Goal: Contribute content

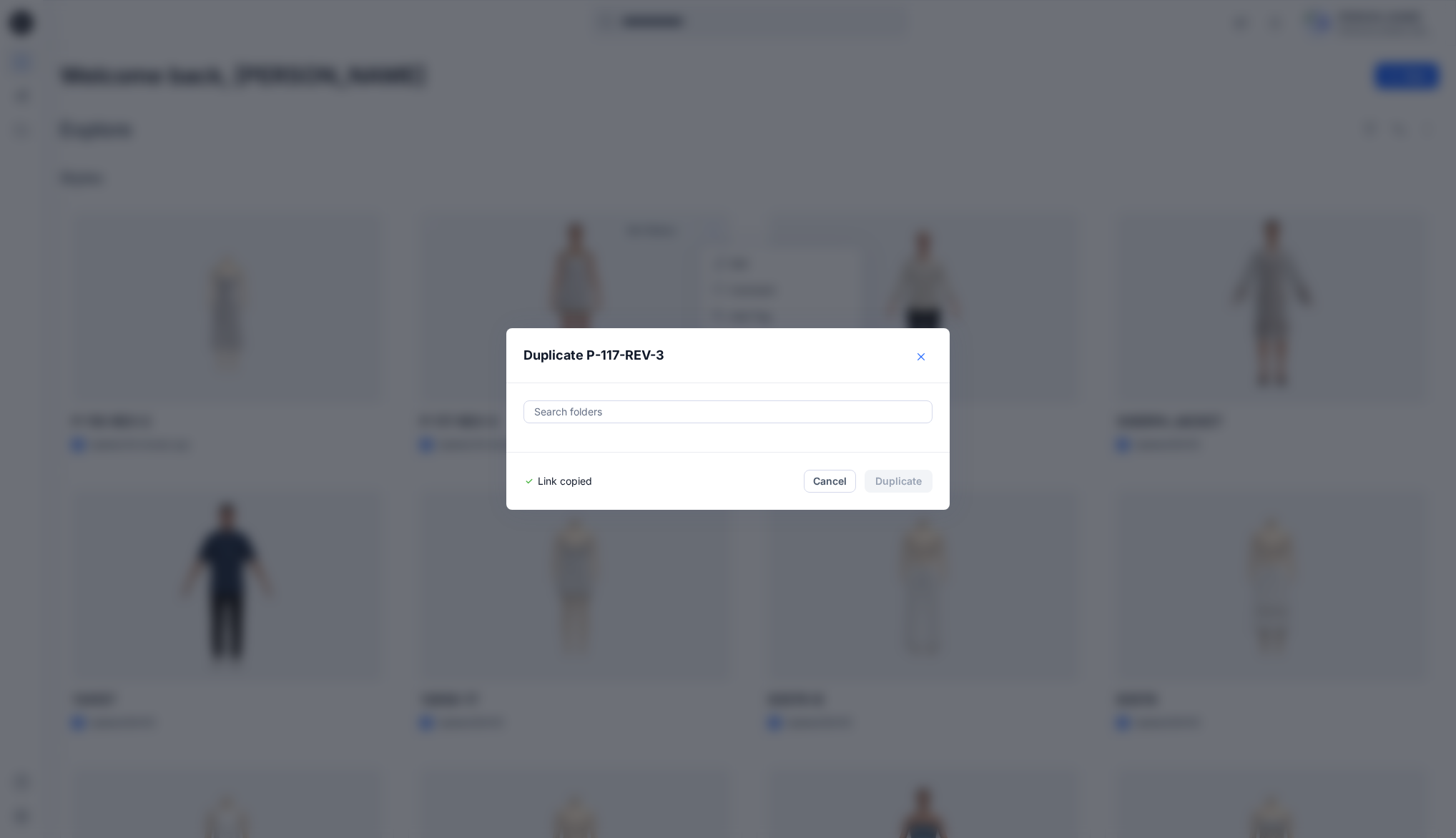
click at [925, 355] on icon "Close" at bounding box center [921, 356] width 7 height 7
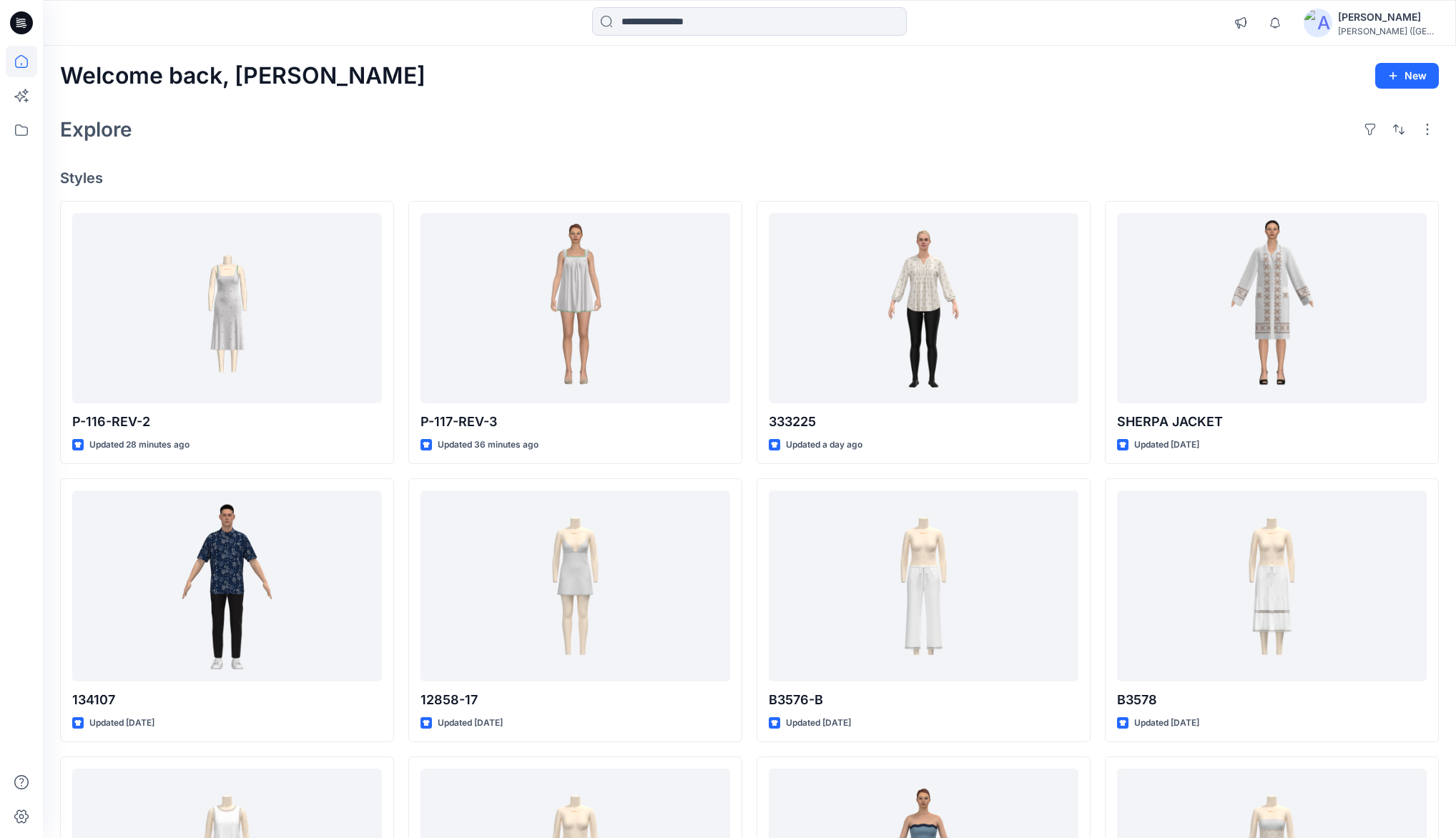
drag, startPoint x: 1013, startPoint y: 125, endPoint x: 1022, endPoint y: 119, distance: 10.8
click at [1013, 125] on div "Explore" at bounding box center [749, 129] width 1378 height 35
click at [1062, 103] on div "Welcome back, [PERSON_NAME] New Explore Styles P-116-REV-2 Updated 28 minutes a…" at bounding box center [749, 567] width 1413 height 1043
click at [1071, 93] on div "Welcome back, [PERSON_NAME] New Explore Styles P-116-REV-2 Updated 28 minutes a…" at bounding box center [749, 567] width 1413 height 1043
click at [1013, 96] on div "Welcome back, [PERSON_NAME] New Explore Styles P-116-REV-2 Updated 28 minutes a…" at bounding box center [749, 567] width 1413 height 1043
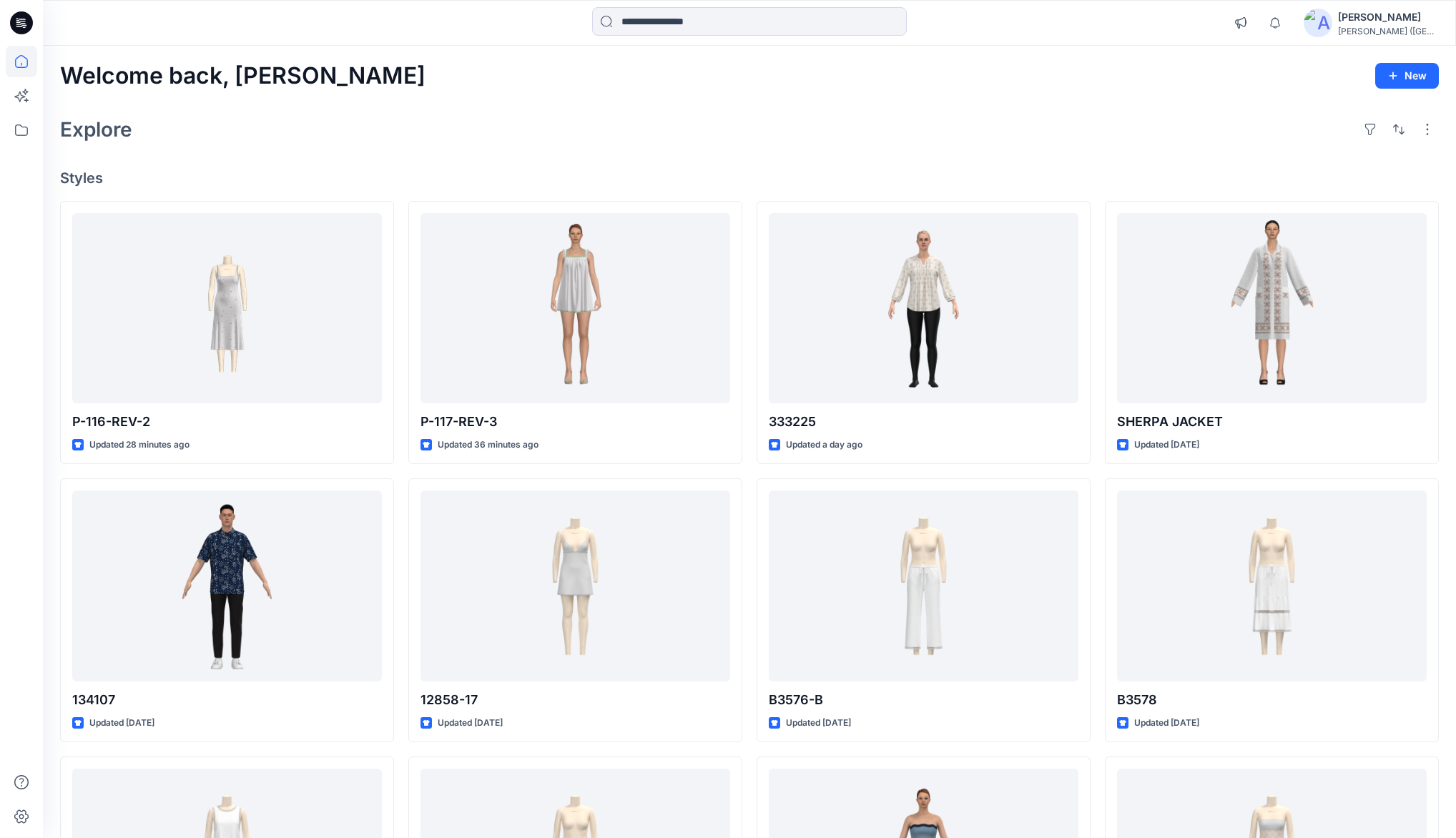
click at [836, 112] on div "Explore" at bounding box center [749, 129] width 1378 height 35
click at [688, 118] on div "Explore" at bounding box center [749, 129] width 1378 height 35
click at [659, 106] on div "Welcome back, [PERSON_NAME] New Explore Styles P-116-REV-2 Updated 28 minutes a…" at bounding box center [749, 567] width 1413 height 1043
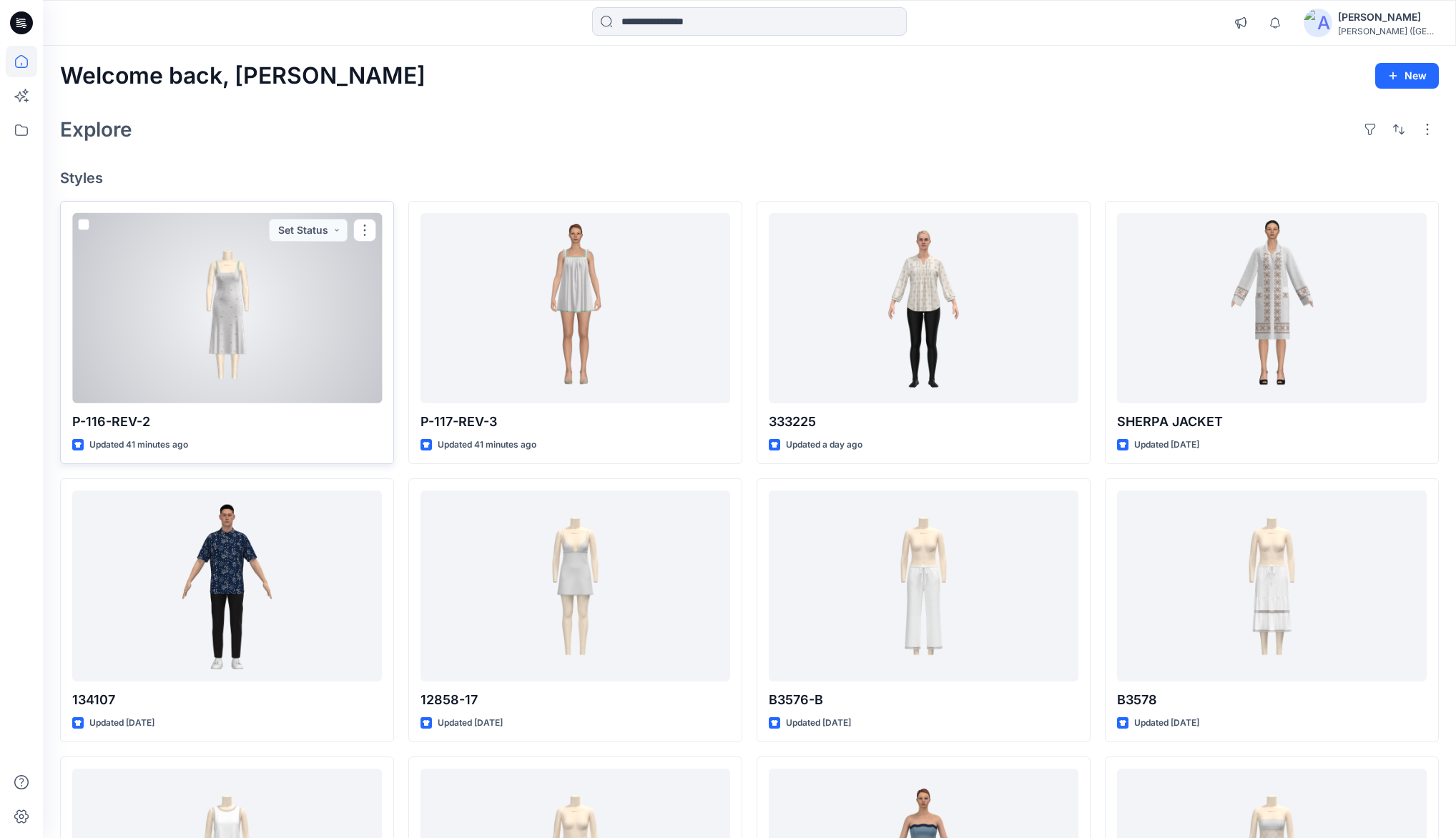
click at [182, 286] on div at bounding box center [228, 308] width 310 height 190
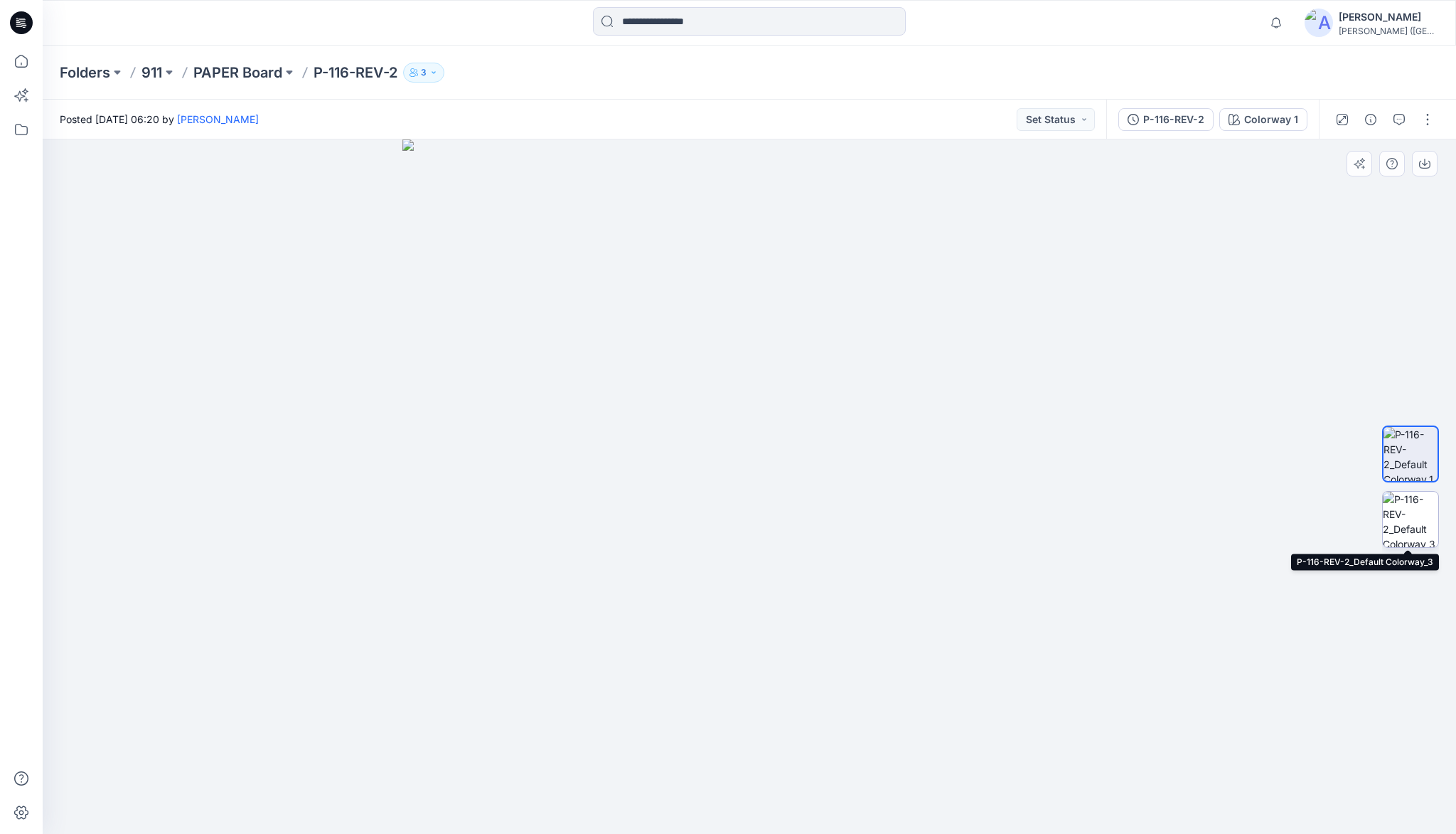
click at [1418, 507] on img at bounding box center [1411, 520] width 55 height 55
click at [1417, 453] on img at bounding box center [1411, 453] width 55 height 55
click at [256, 71] on p "PAPER Board" at bounding box center [238, 73] width 89 height 20
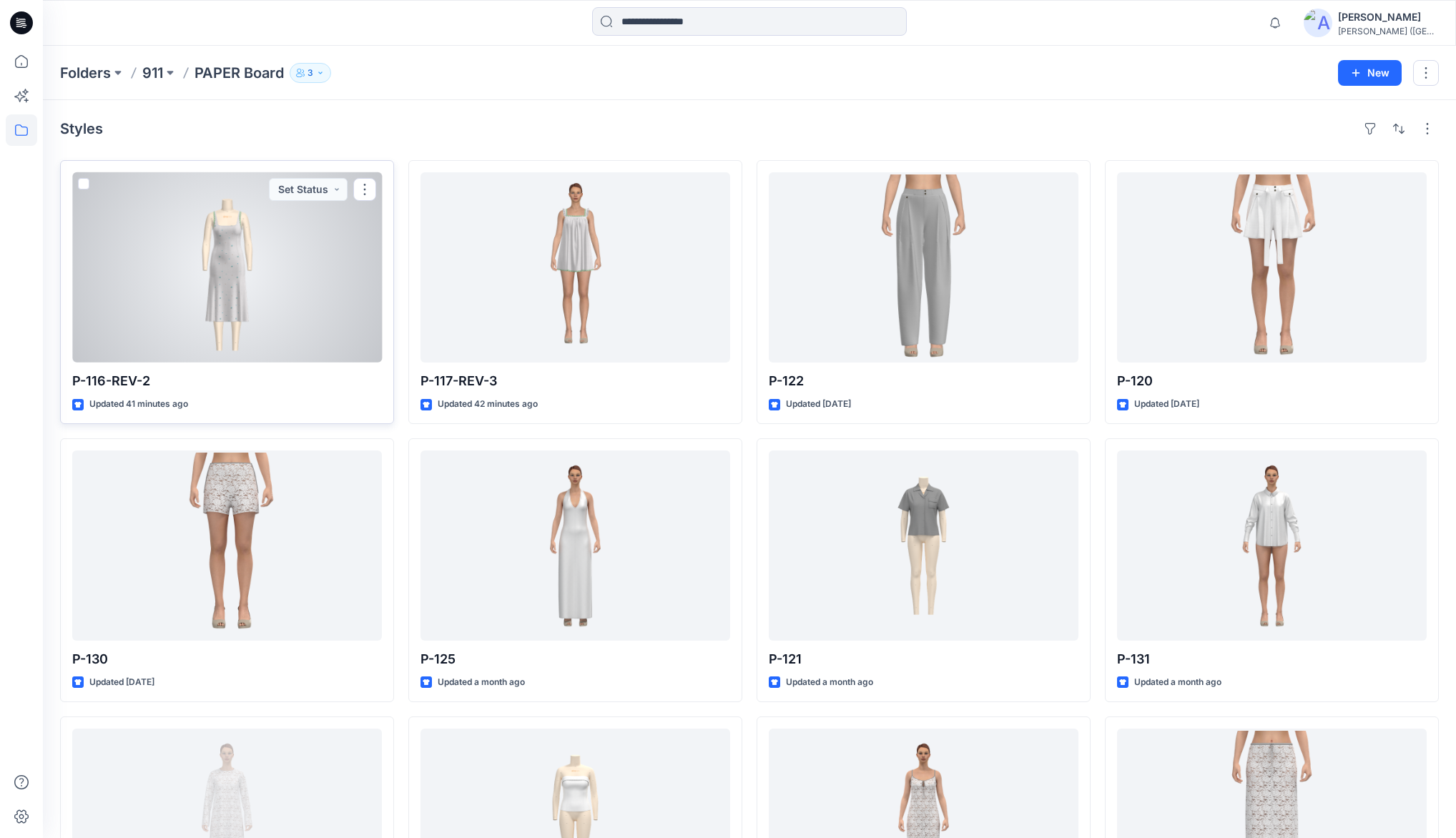
click at [329, 271] on div at bounding box center [228, 268] width 310 height 190
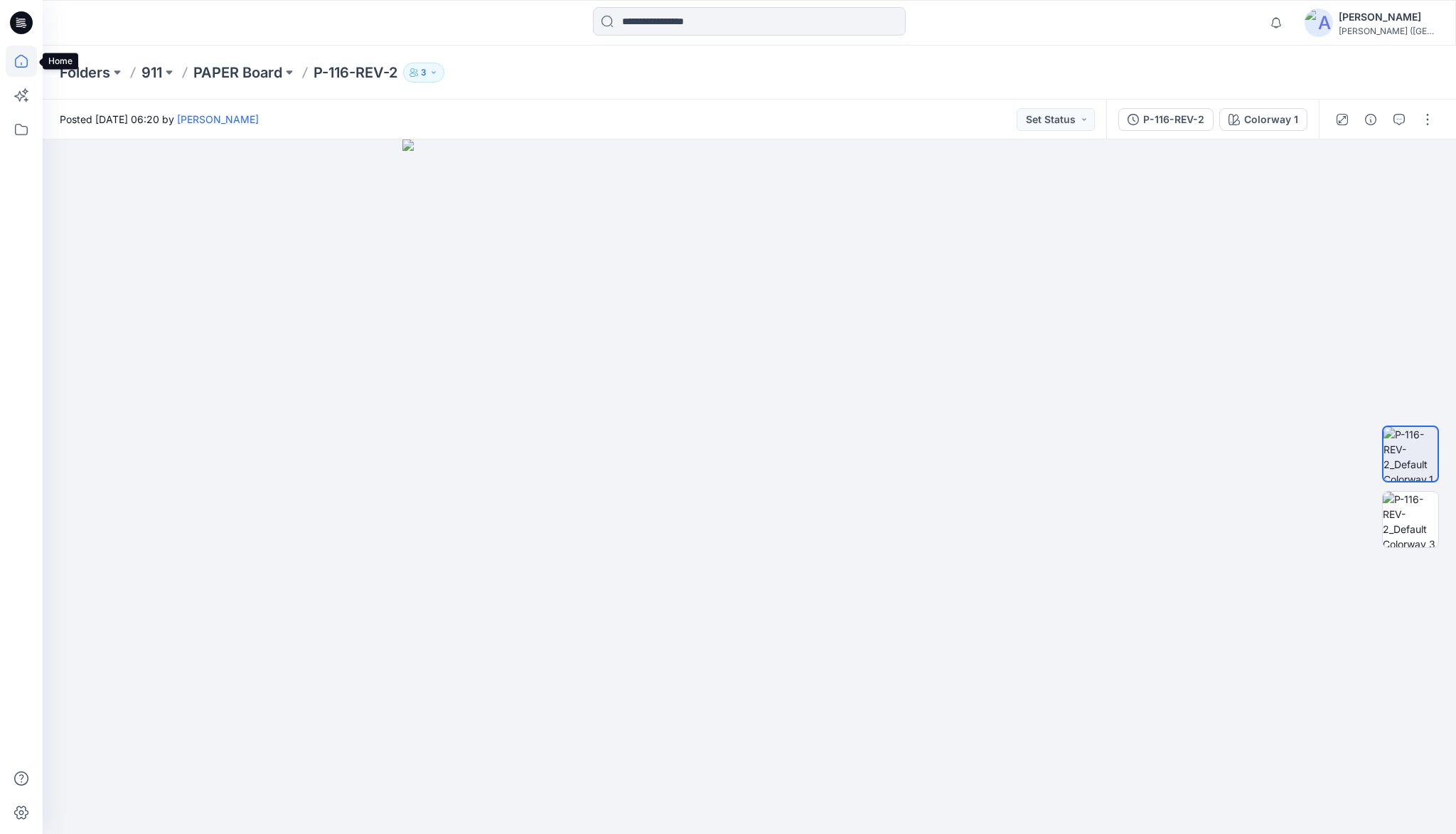
click at [20, 54] on icon at bounding box center [21, 60] width 31 height 31
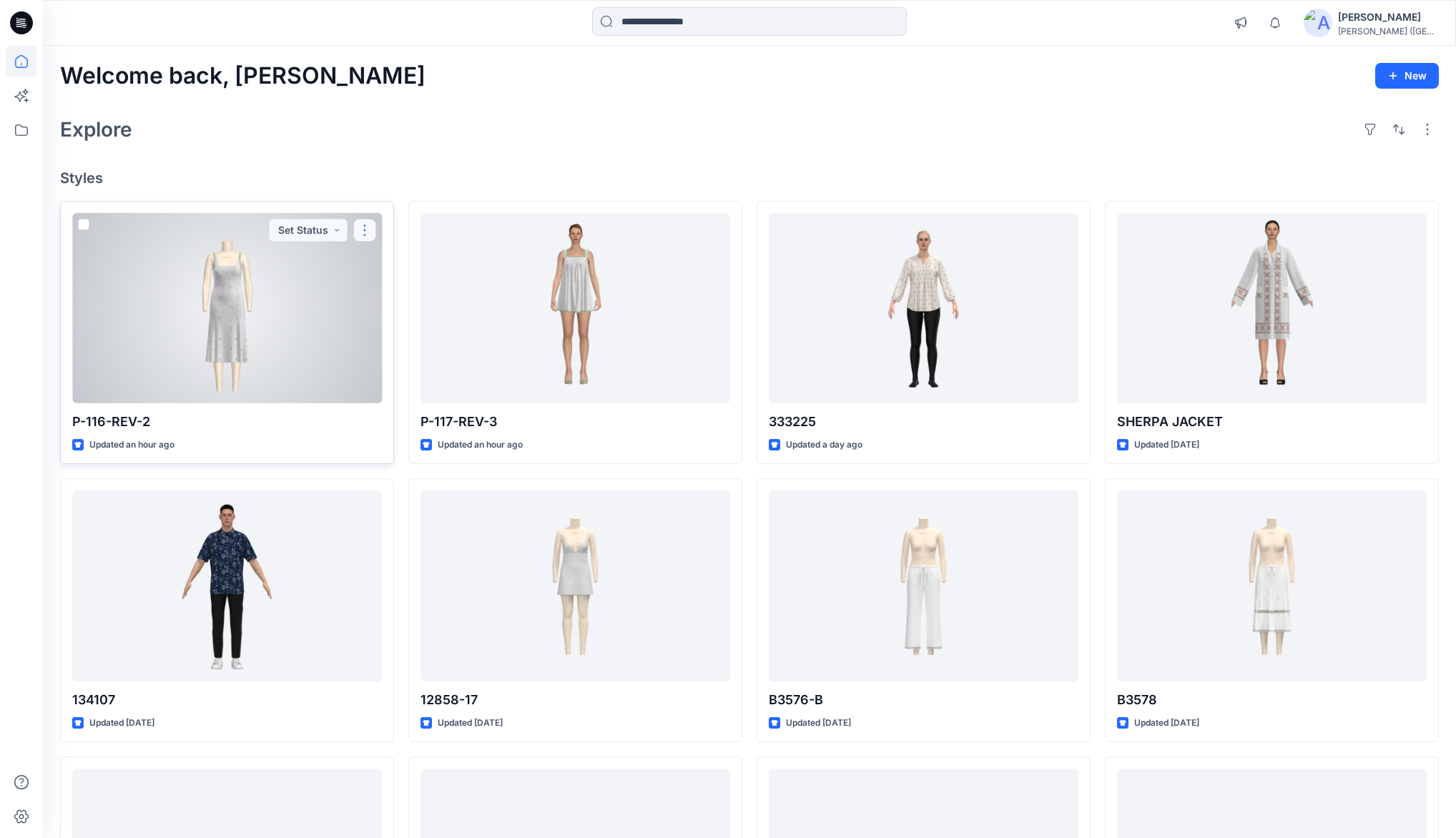
click at [372, 226] on button "button" at bounding box center [364, 230] width 23 height 23
click at [395, 263] on p "Edit" at bounding box center [390, 264] width 18 height 15
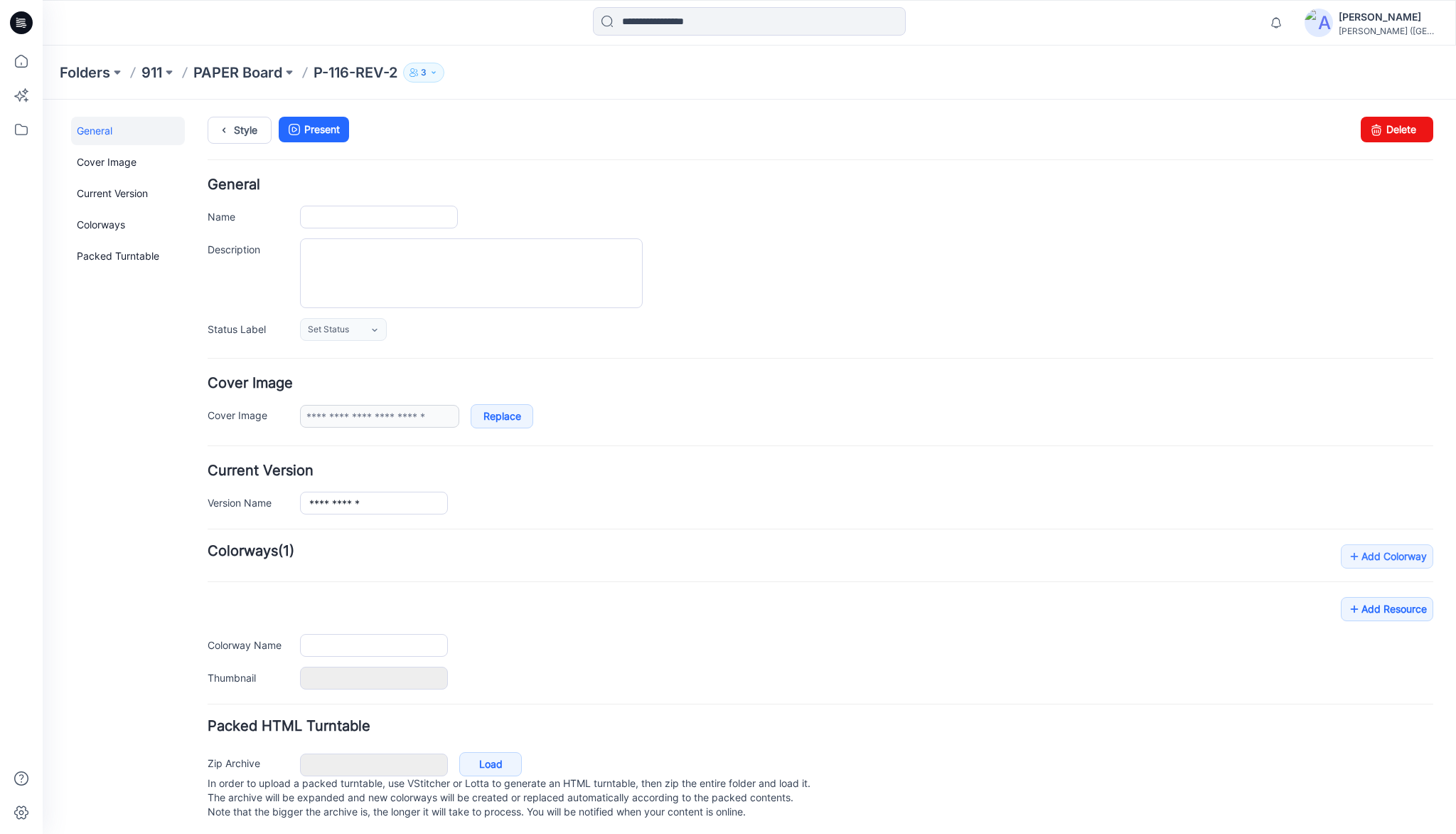
type input "**********"
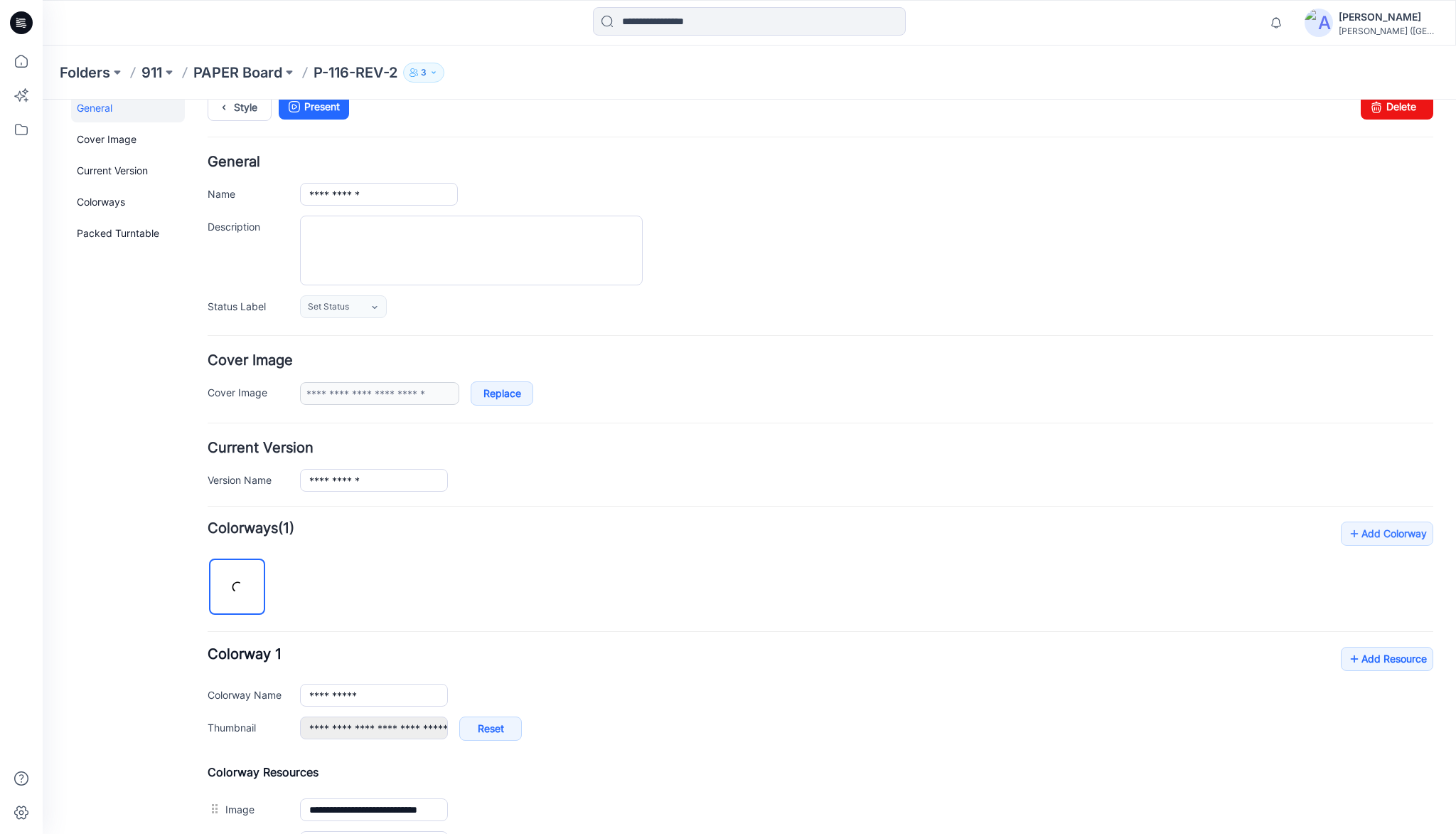
scroll to position [208, 0]
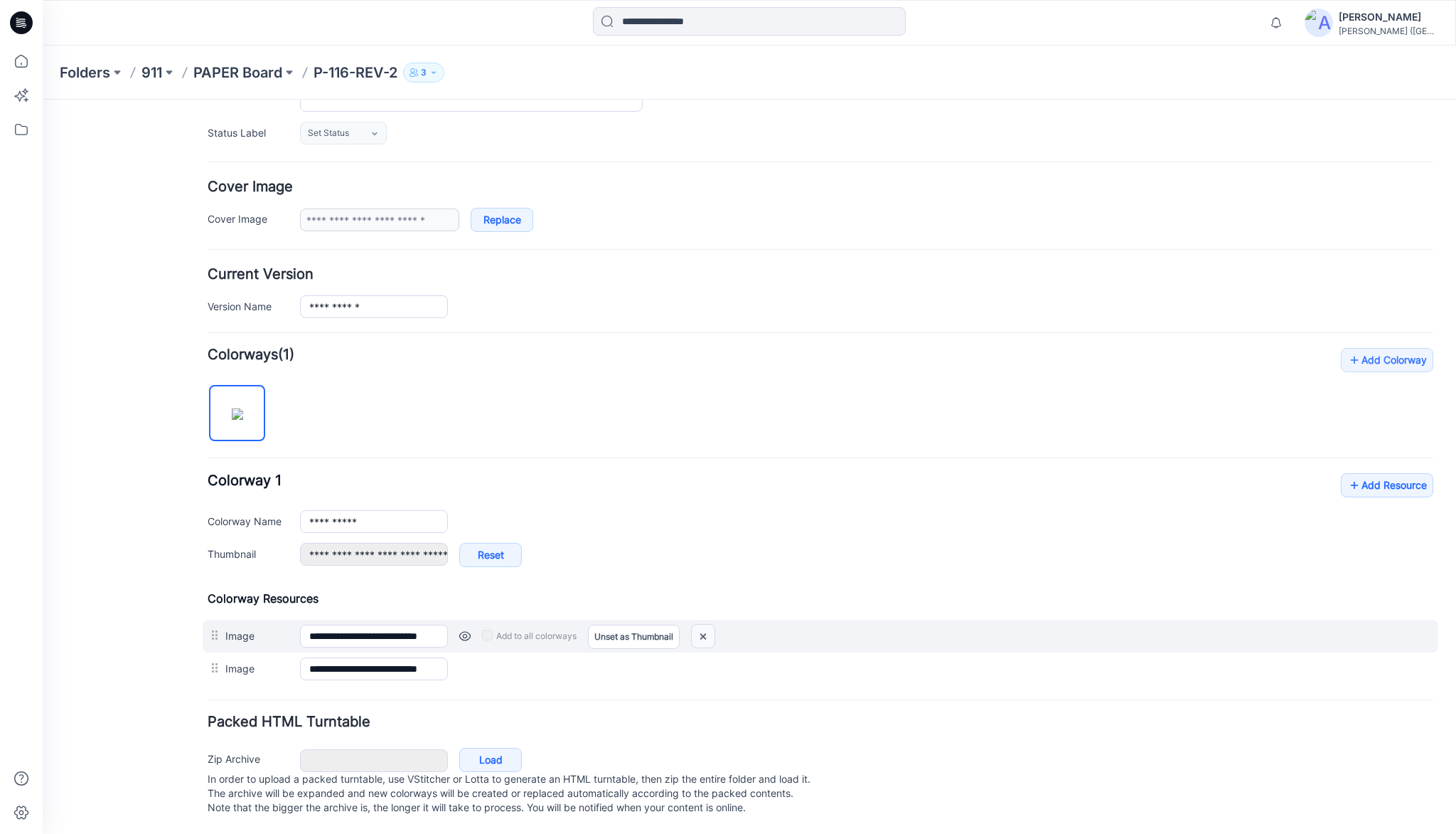
click at [707, 624] on img at bounding box center [703, 636] width 23 height 23
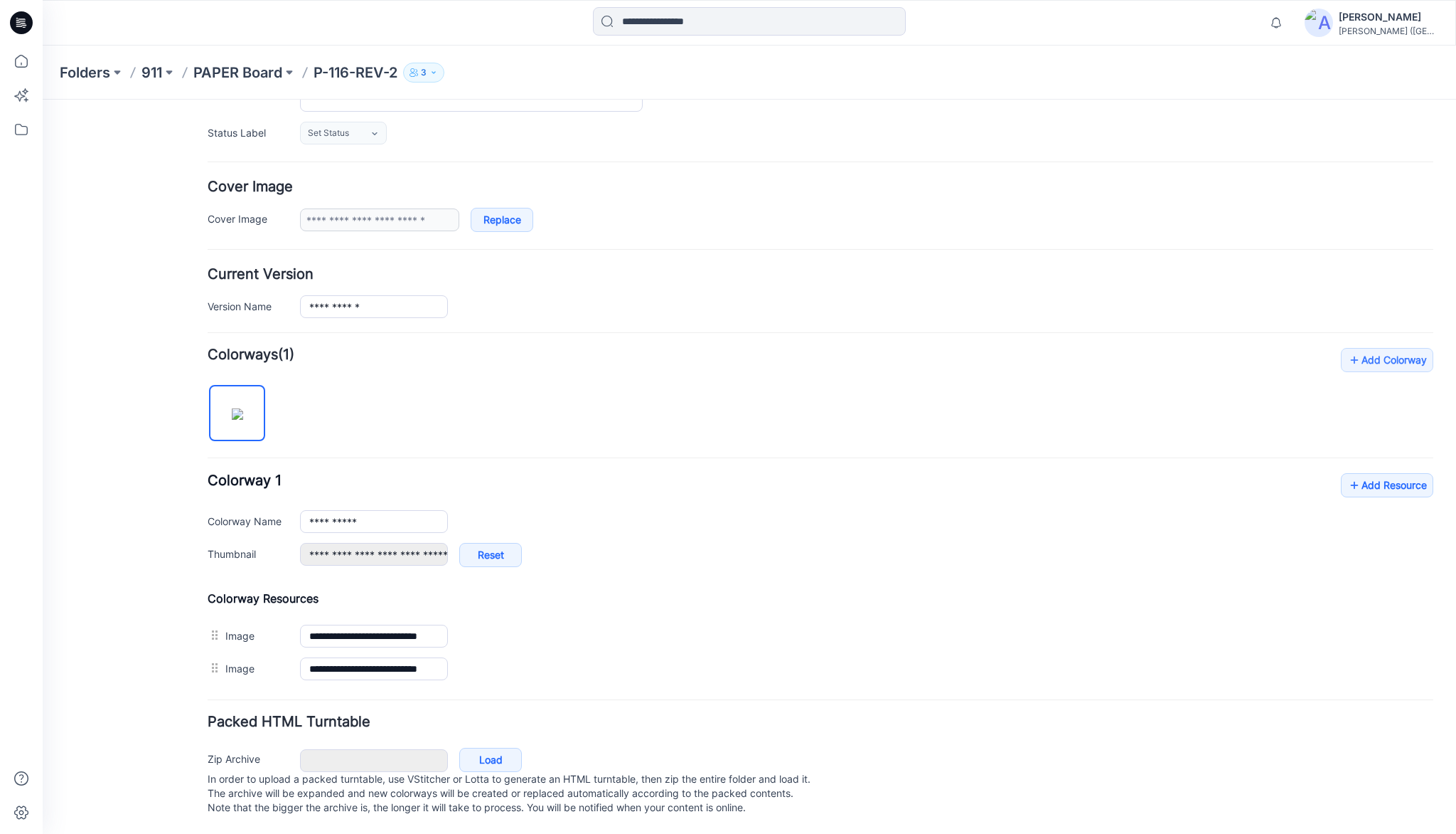
type input "**********"
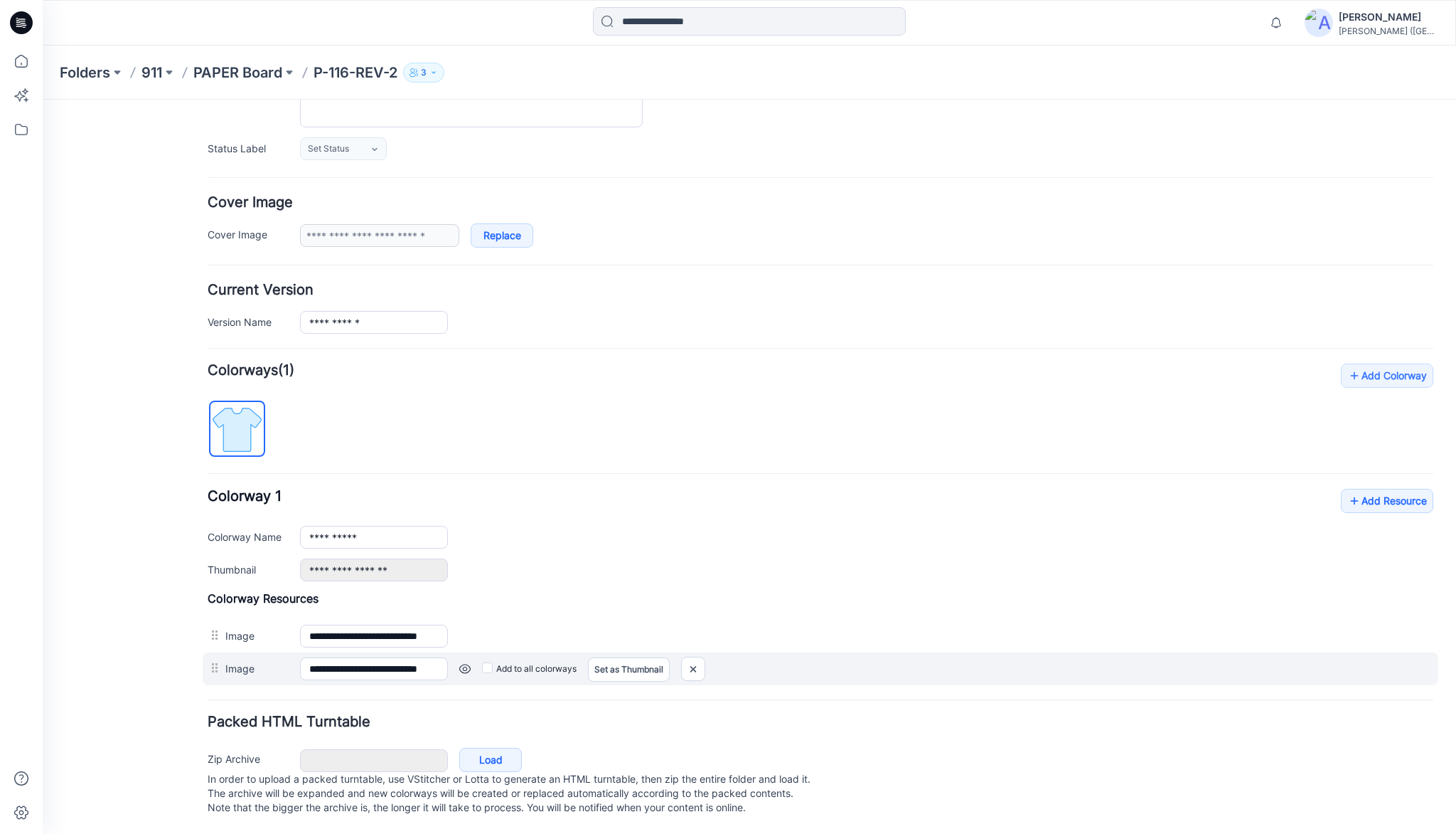
scroll to position [159, 0]
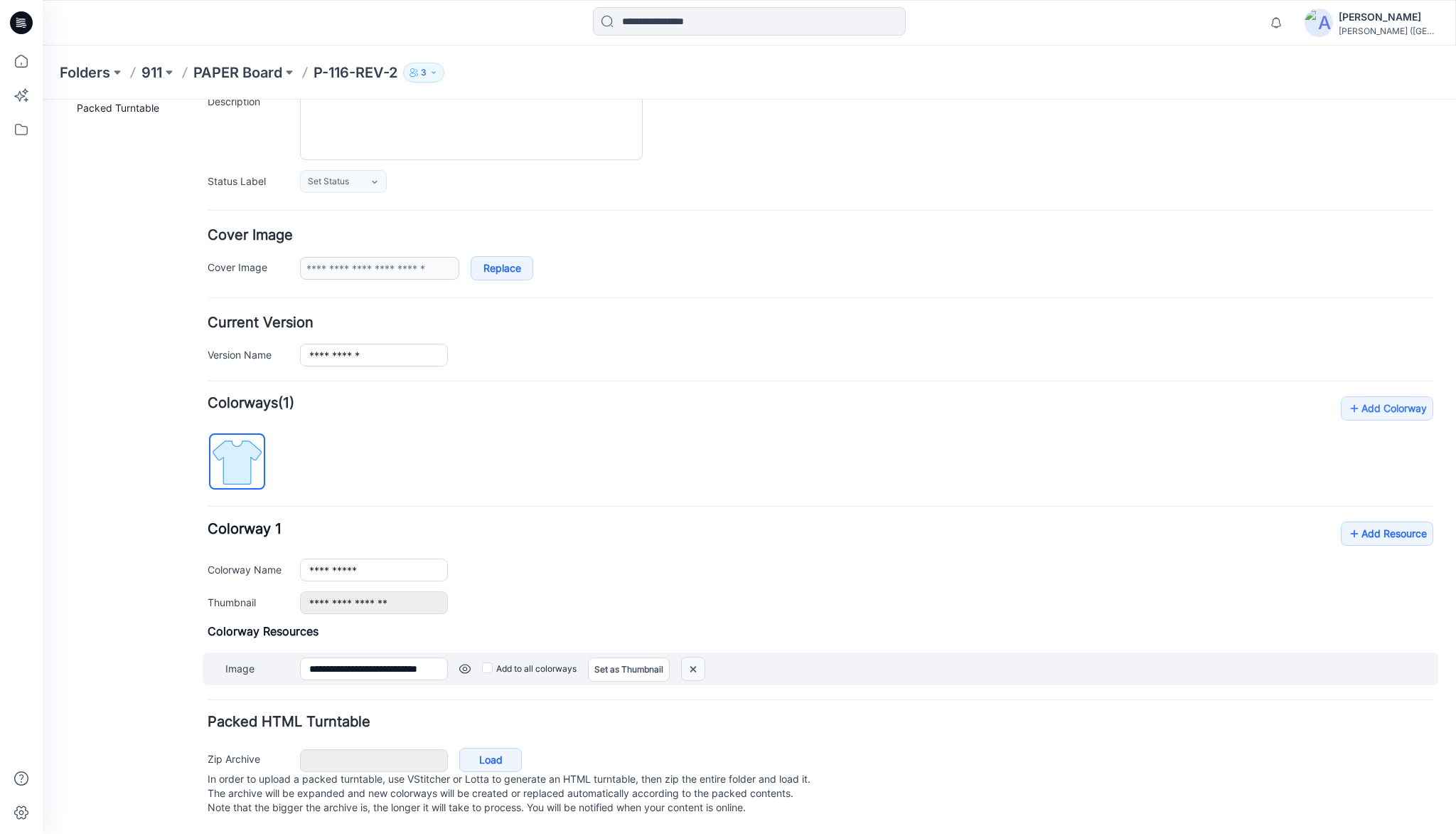
click at [693, 657] on img at bounding box center [693, 669] width 23 height 23
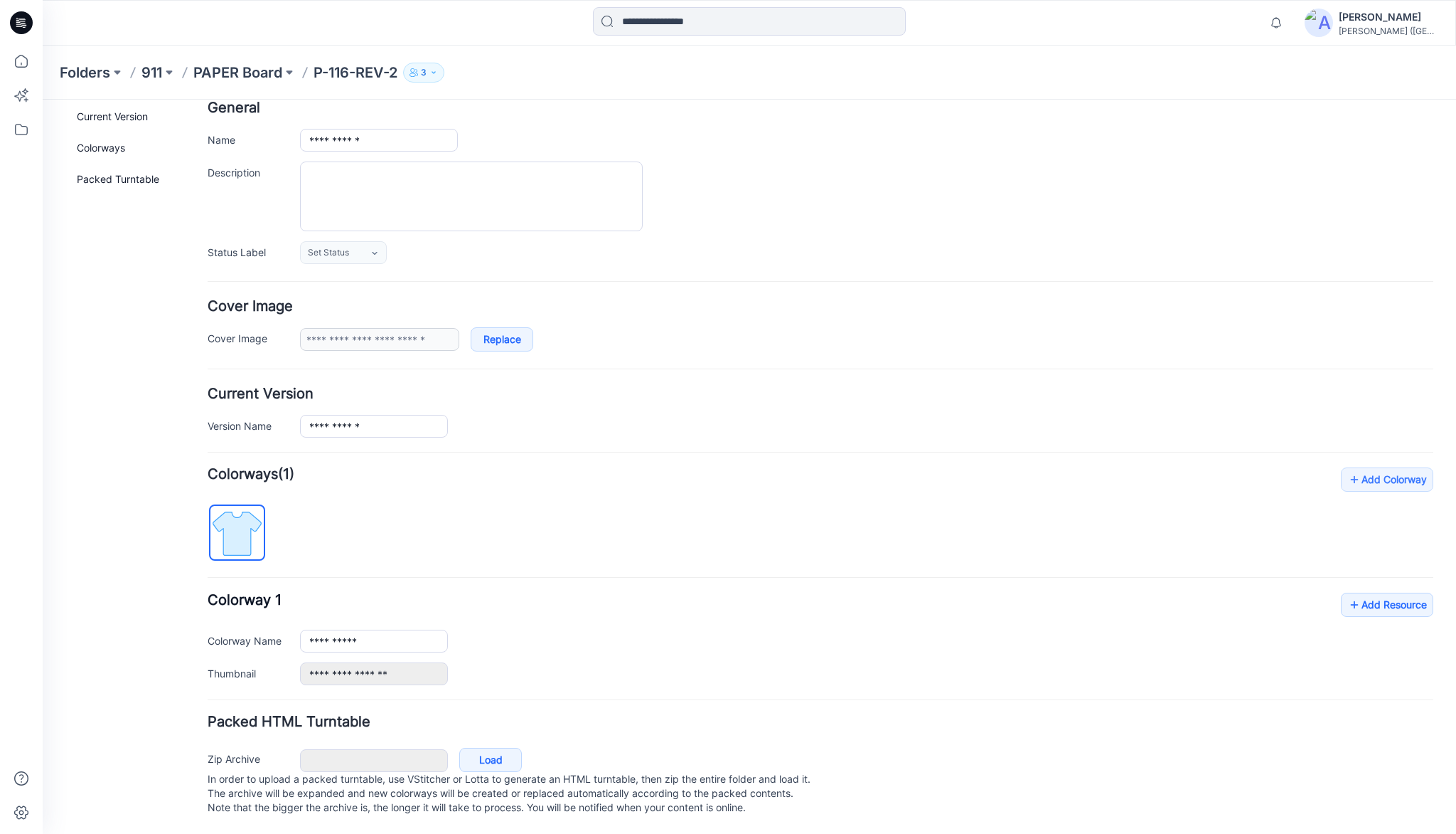
scroll to position [88, 0]
click at [1376, 594] on link "Add Resource" at bounding box center [1387, 604] width 92 height 24
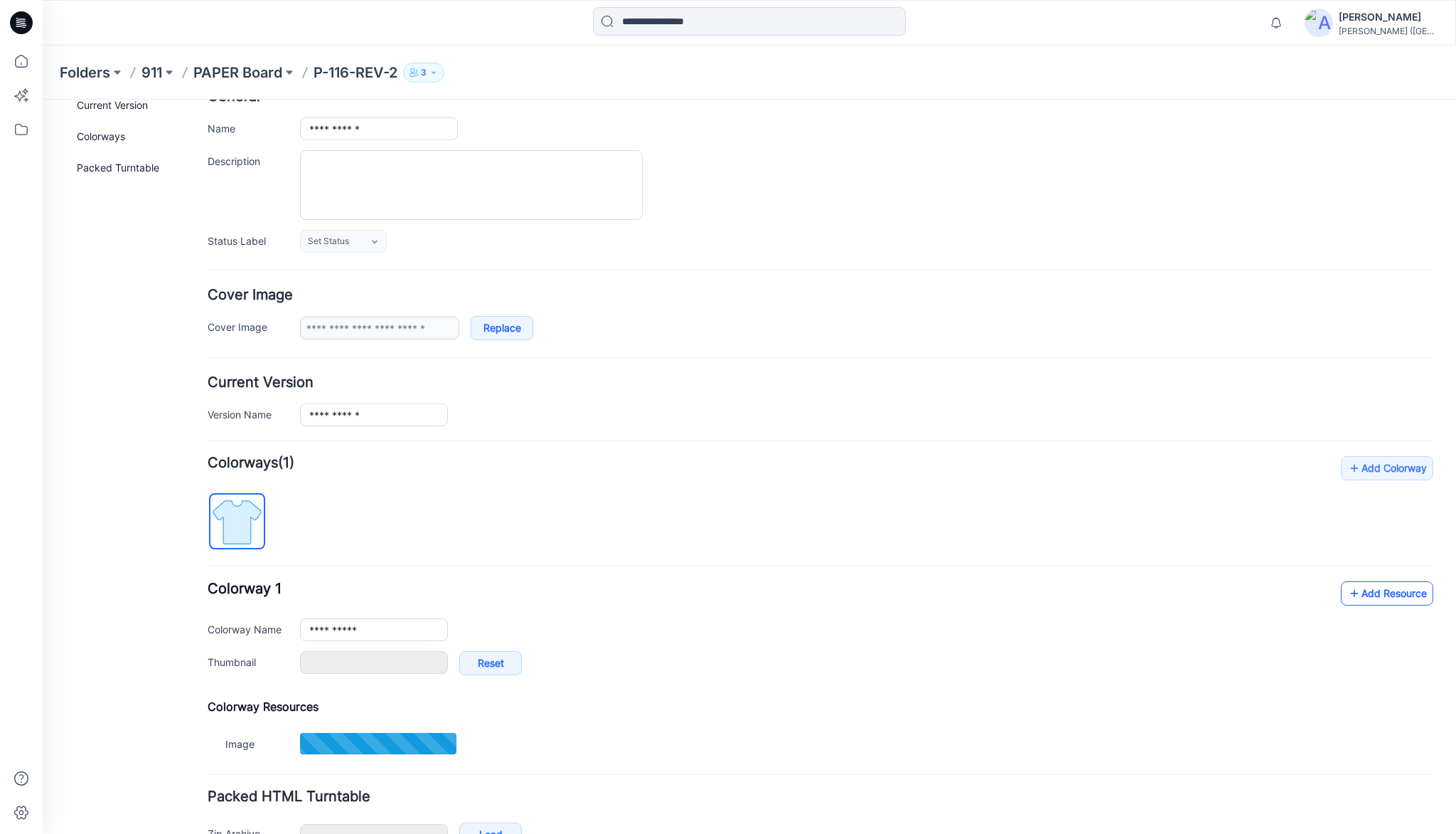
type input "**********"
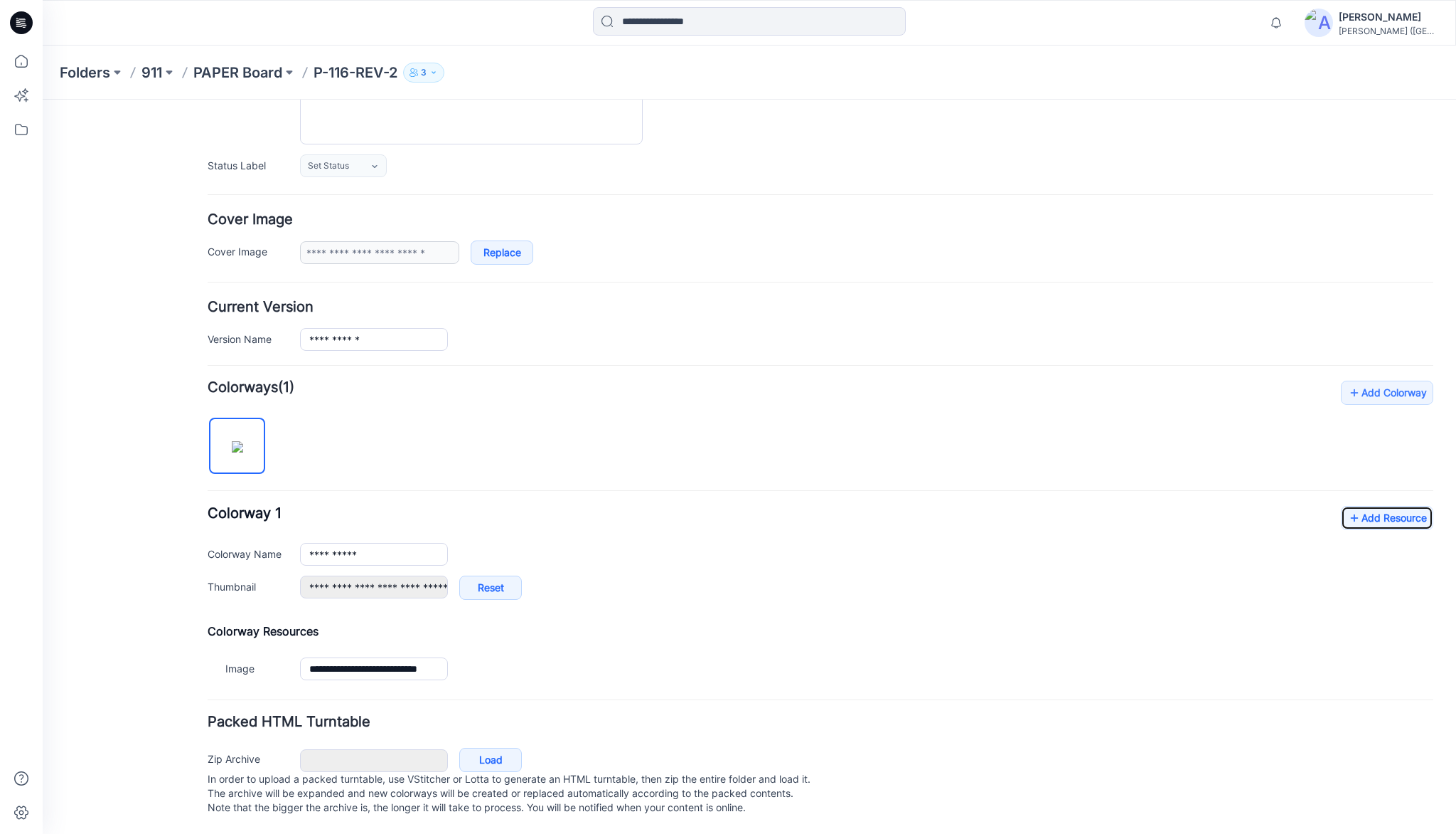
scroll to position [175, 0]
click at [1368, 512] on link "Add Resource" at bounding box center [1387, 517] width 92 height 24
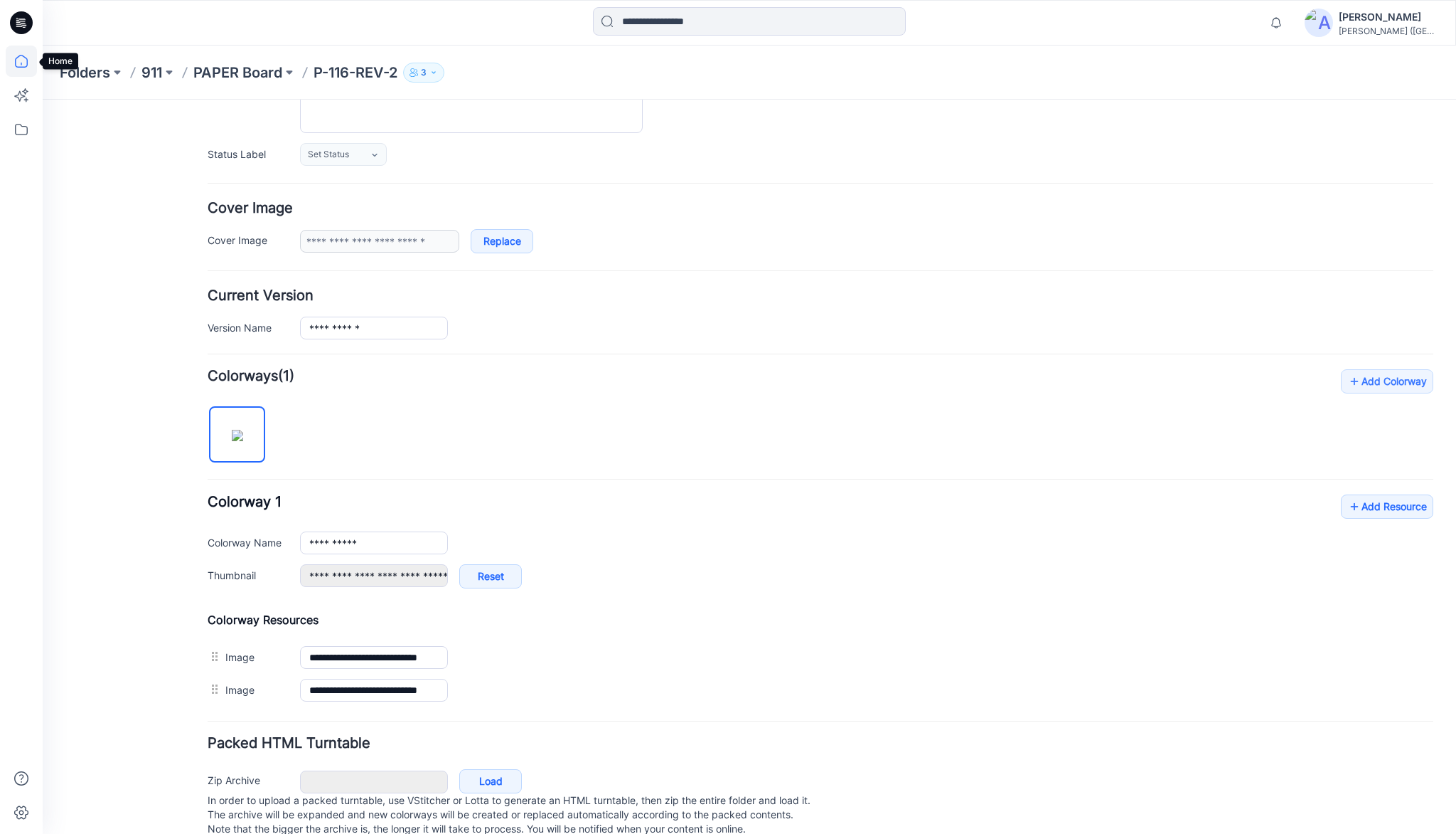
click at [19, 65] on icon at bounding box center [21, 60] width 31 height 31
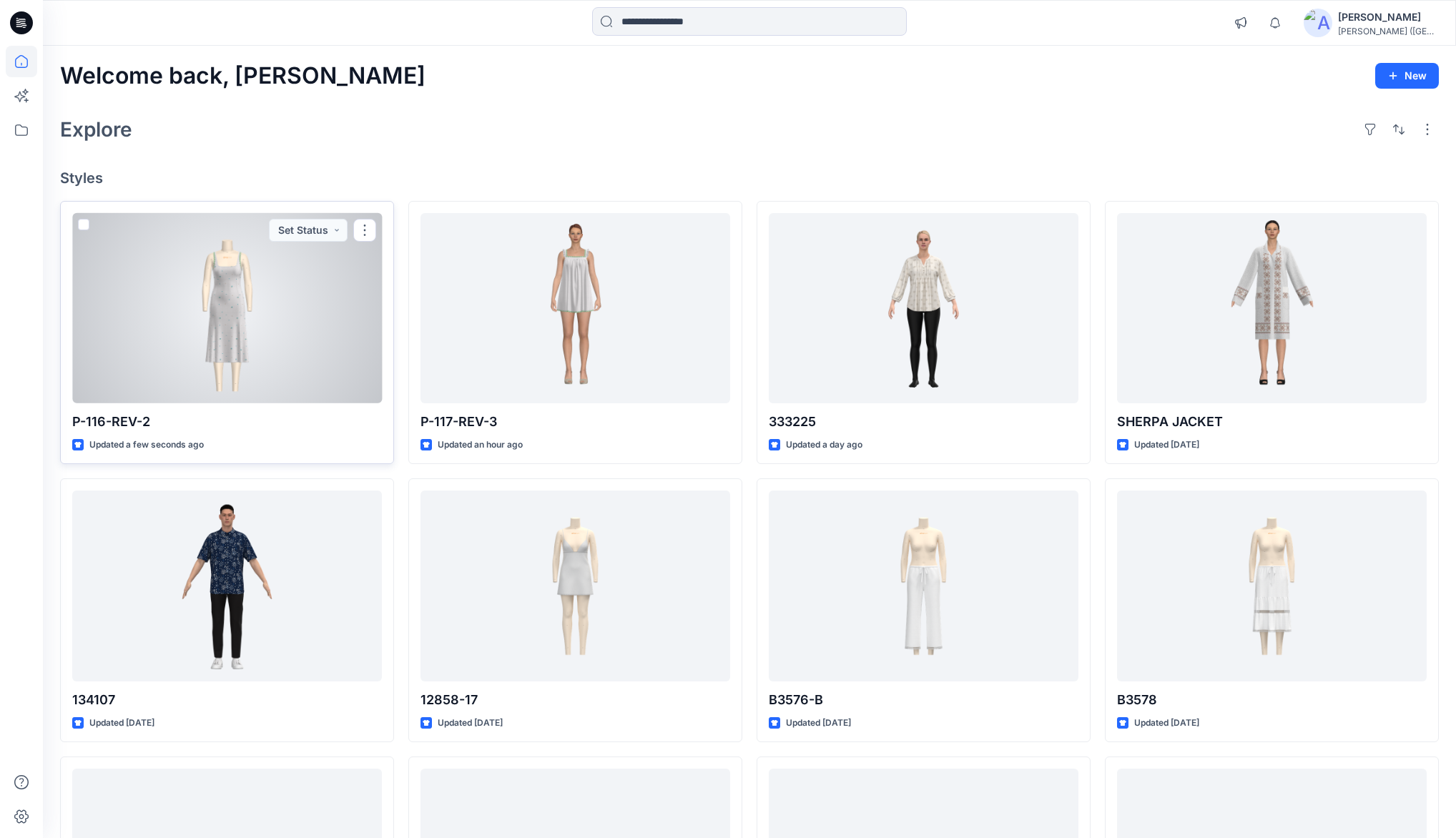
click at [326, 286] on div at bounding box center [228, 308] width 310 height 190
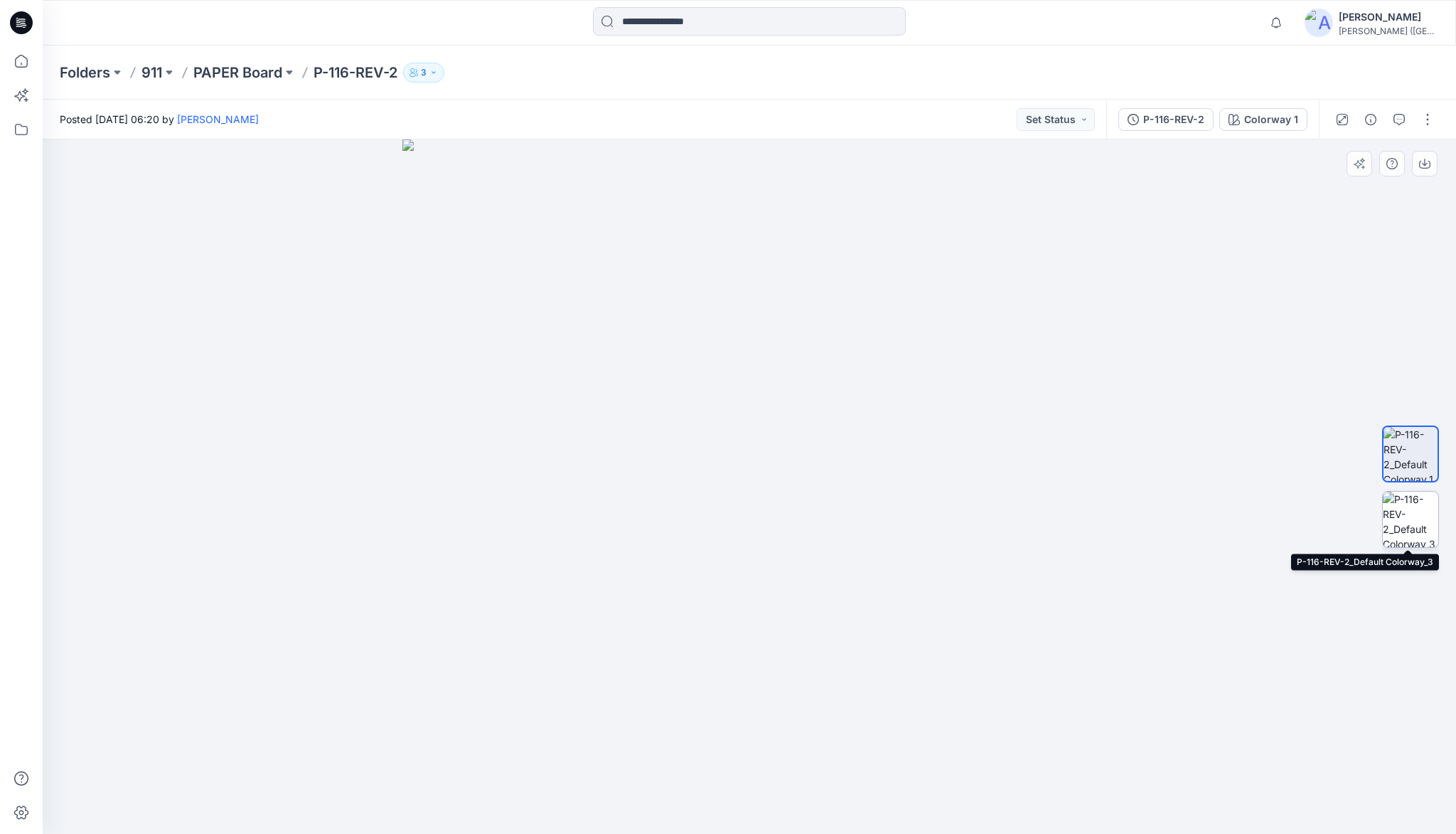
click at [1408, 520] on img at bounding box center [1411, 520] width 55 height 55
